Goal: Navigation & Orientation: Understand site structure

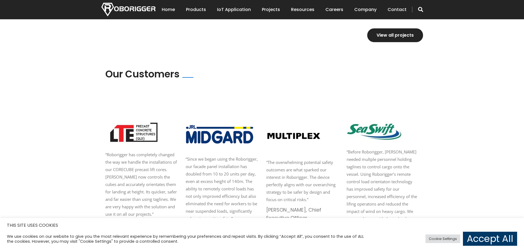
scroll to position [742, 0]
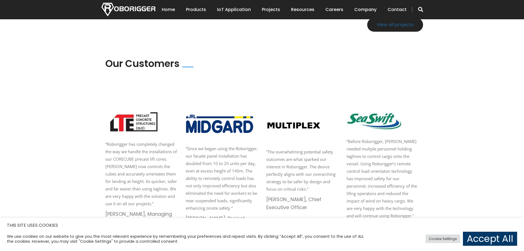
click at [397, 24] on link "View all projects" at bounding box center [395, 25] width 56 height 14
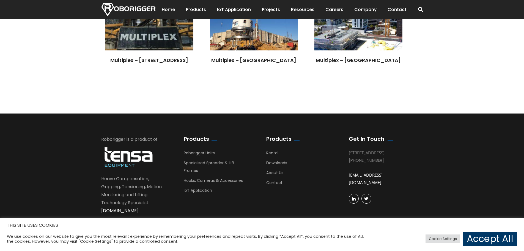
scroll to position [1467, 0]
click at [272, 173] on link "About Us" at bounding box center [274, 174] width 17 height 8
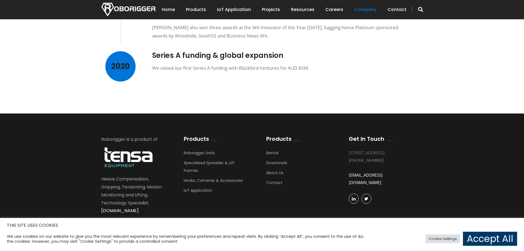
scroll to position [488, 0]
